Goal: Find specific page/section: Find specific page/section

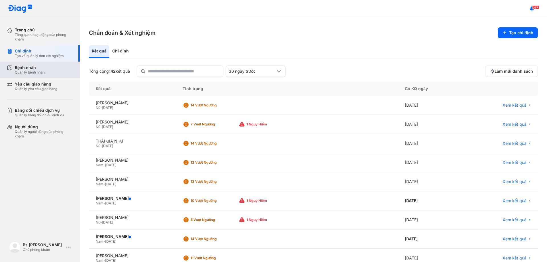
click at [64, 69] on div "Bệnh nhân Quản lý bệnh nhân" at bounding box center [44, 70] width 58 height 10
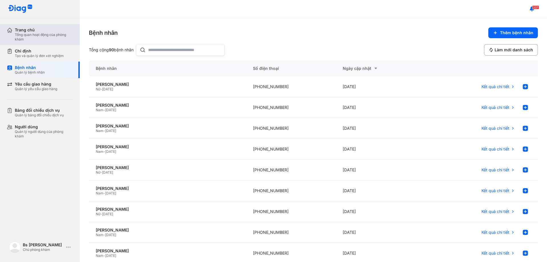
click at [55, 31] on div "Trang chủ" at bounding box center [44, 29] width 58 height 5
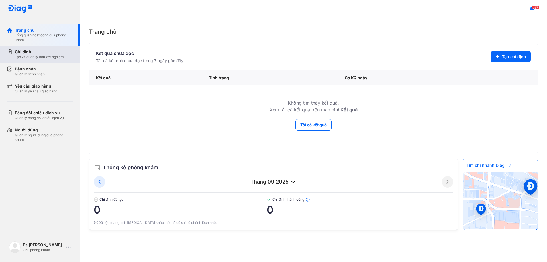
click at [50, 55] on div "Tạo và quản lý đơn xét nghiệm" at bounding box center [39, 57] width 49 height 5
